Goal: Task Accomplishment & Management: Use online tool/utility

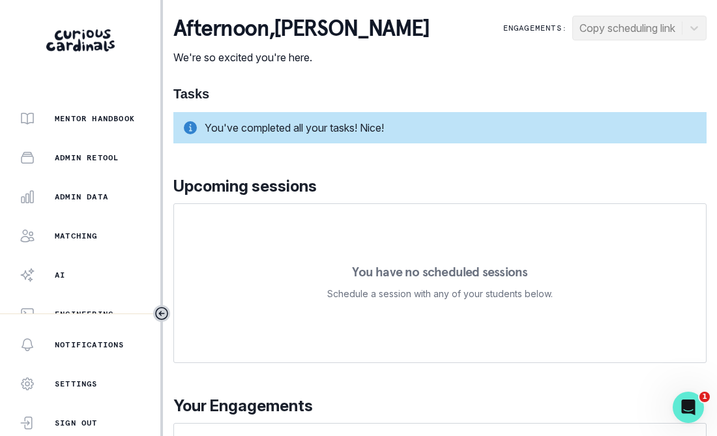
scroll to position [351, 0]
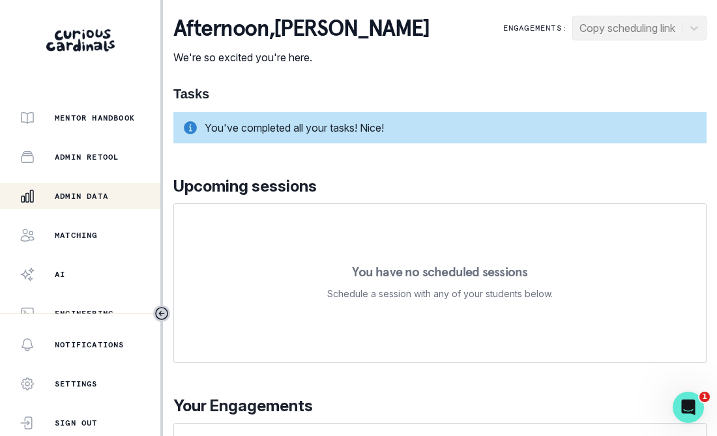
click at [89, 192] on p "Admin Data" at bounding box center [81, 196] width 53 height 10
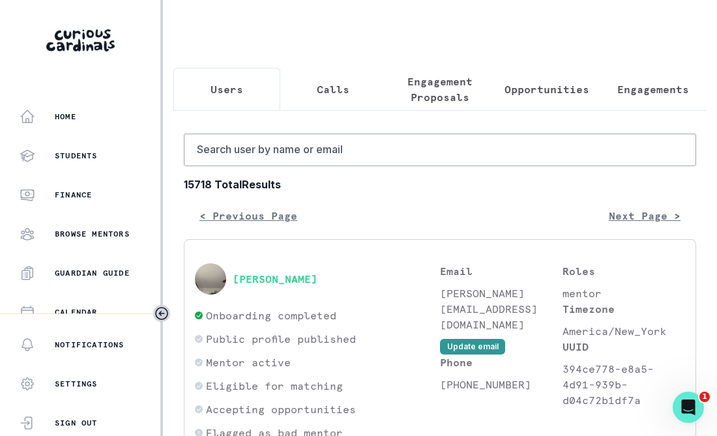
click at [503, 78] on button "Opportunities" at bounding box center [546, 89] width 107 height 43
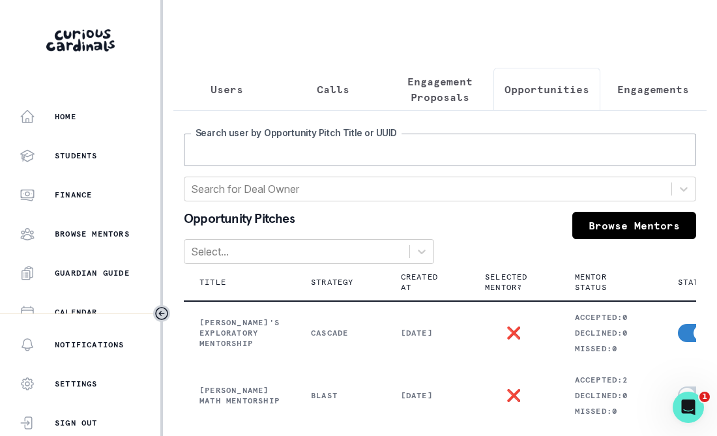
click at [384, 141] on input "Search user by Opportunity Pitch Title or UUID" at bounding box center [440, 150] width 512 height 33
type input "zen"
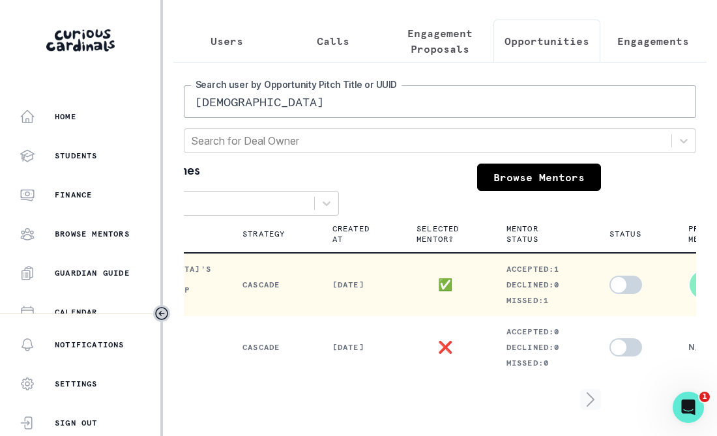
scroll to position [0, 281]
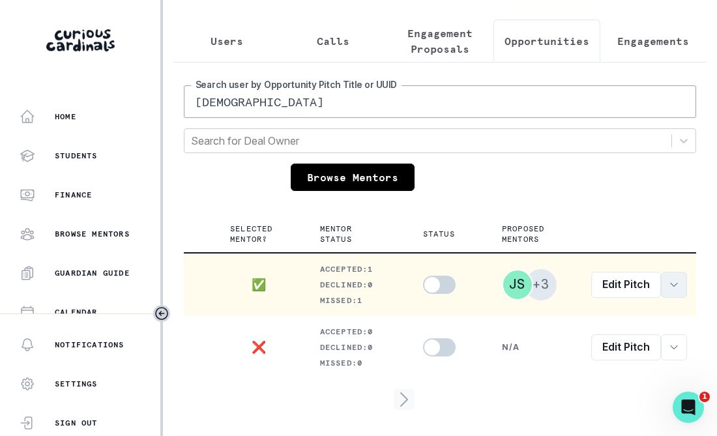
click at [670, 283] on icon "row menu" at bounding box center [673, 284] width 7 height 3
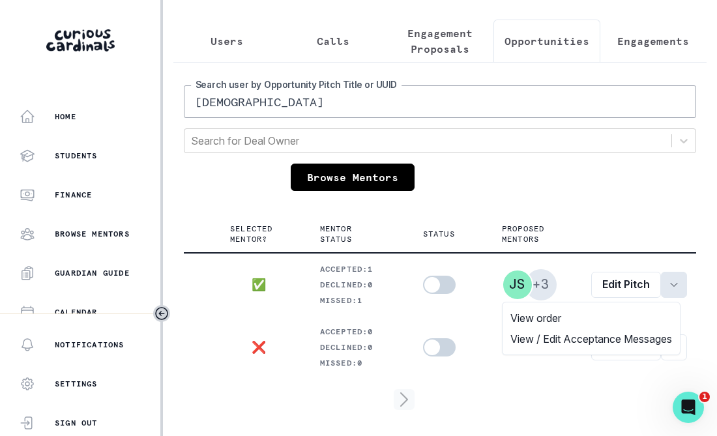
click at [468, 50] on div "Users Calls Engagement Proposals Opportunities Engagements zen Search user by O…" at bounding box center [439, 194] width 533 height 484
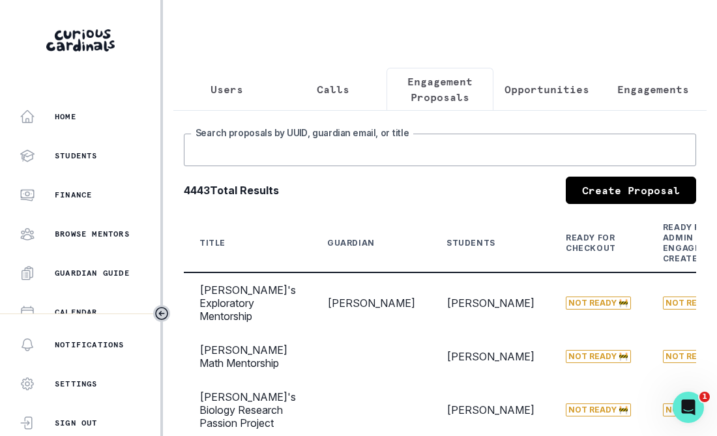
click at [328, 140] on input "Search proposals by UUID, guardian email, or title" at bounding box center [440, 150] width 512 height 33
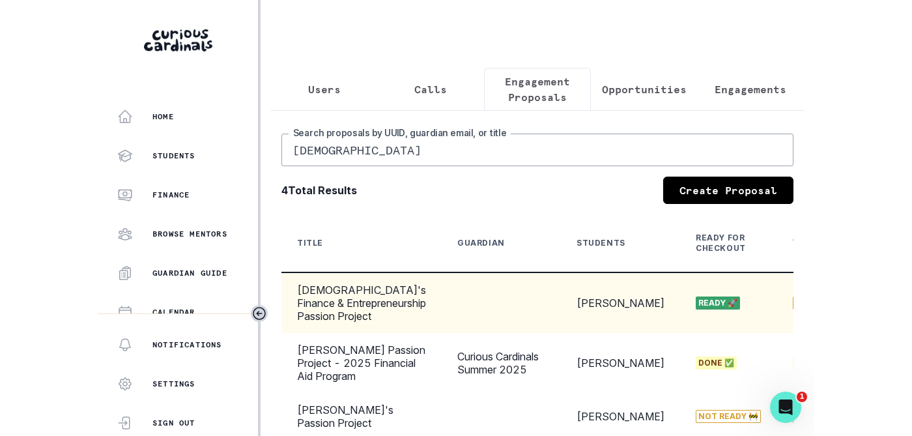
scroll to position [0, 393]
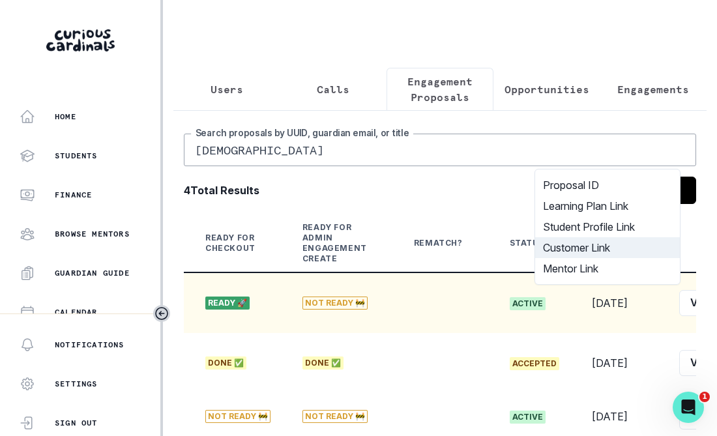
click at [599, 243] on button "Customer Link" at bounding box center [607, 247] width 145 height 21
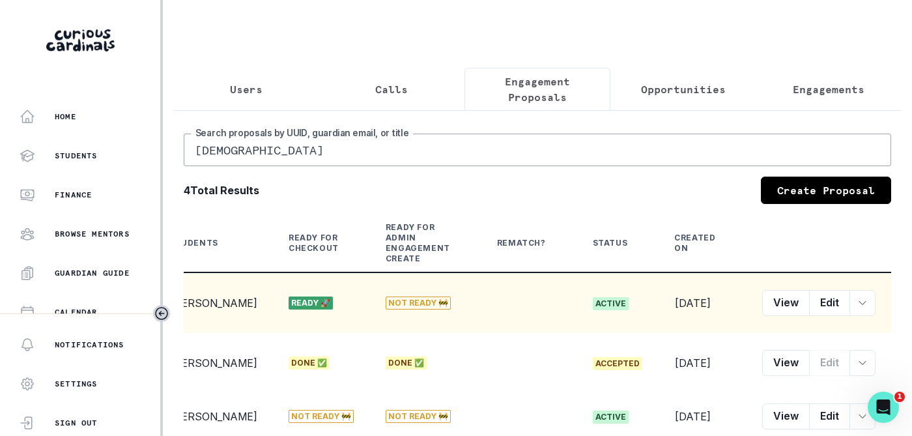
scroll to position [0, 197]
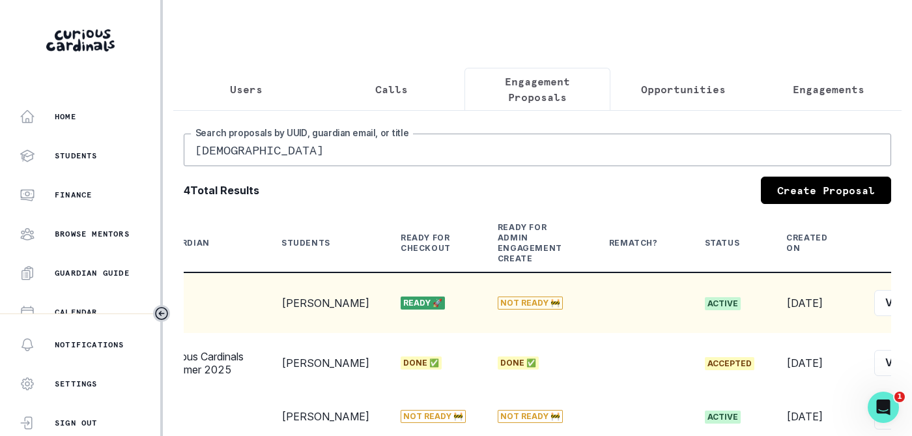
click at [602, 151] on input "zen" at bounding box center [538, 150] width 708 height 33
type input "z"
type input "lachlan"
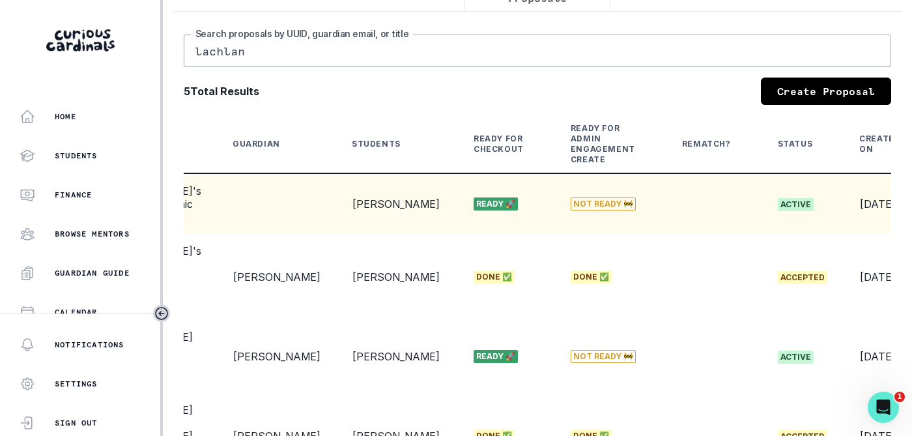
scroll to position [0, 188]
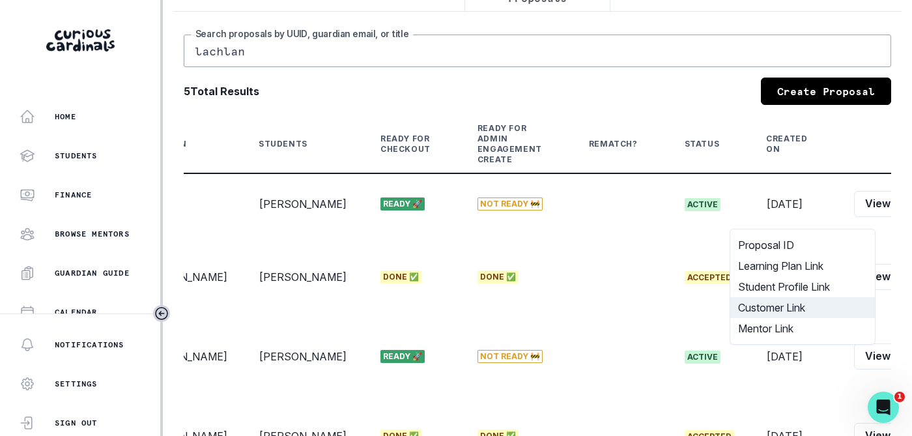
click at [716, 308] on button "Customer Link" at bounding box center [802, 307] width 145 height 21
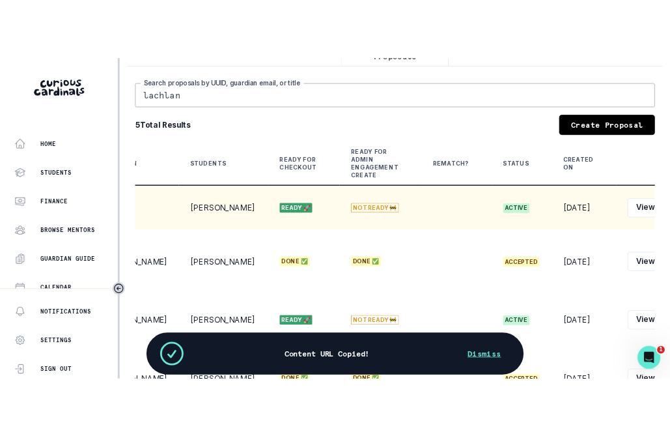
scroll to position [0, 0]
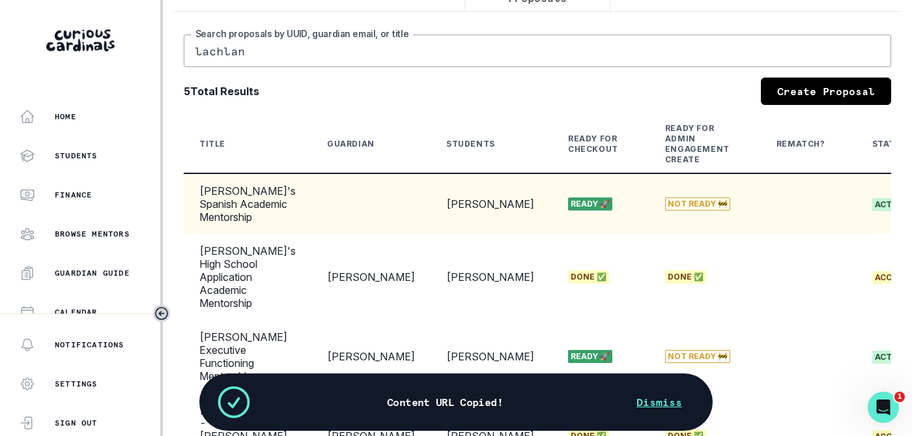
click at [431, 225] on td "[PERSON_NAME]" at bounding box center [492, 203] width 122 height 61
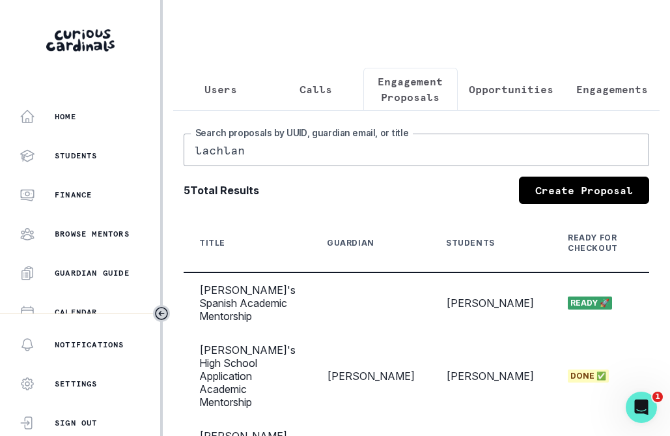
click at [238, 150] on input "lachlan" at bounding box center [417, 150] width 466 height 33
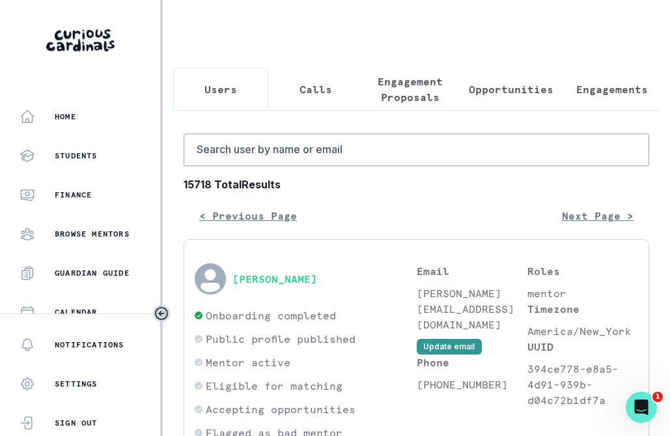
click at [208, 91] on p "Users" at bounding box center [221, 89] width 33 height 16
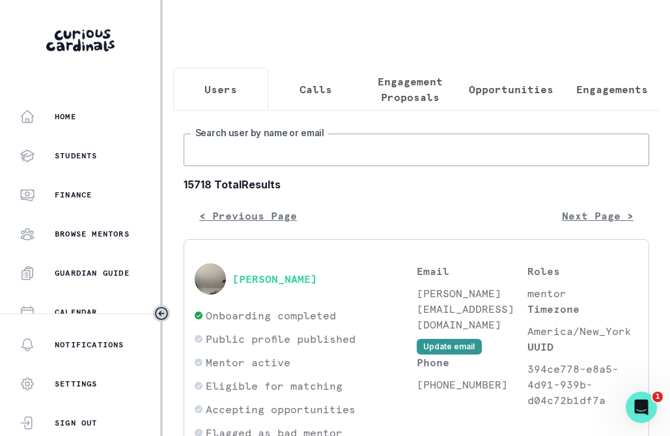
click at [235, 154] on input "Search user by name or email" at bounding box center [417, 150] width 466 height 33
type input "yadukrishna"
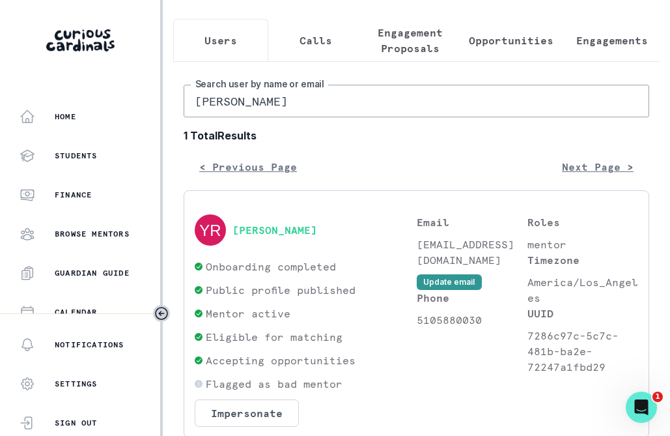
scroll to position [113, 0]
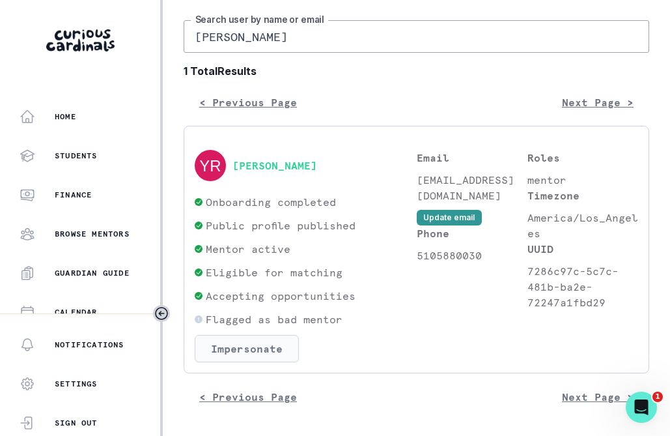
click at [253, 348] on button "Impersonate" at bounding box center [247, 348] width 104 height 27
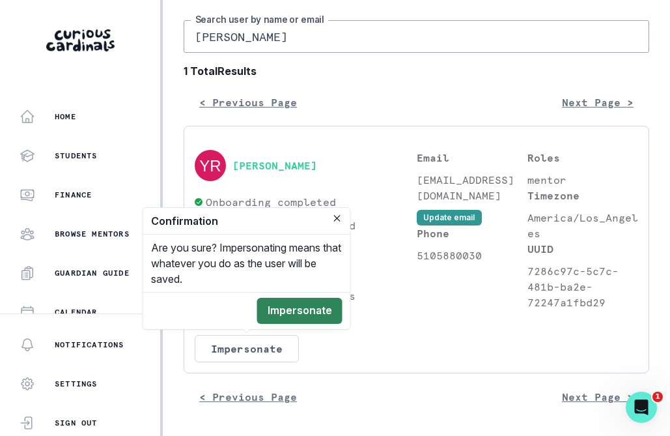
click at [301, 310] on button "Impersonate" at bounding box center [299, 311] width 85 height 26
